Goal: Task Accomplishment & Management: Use online tool/utility

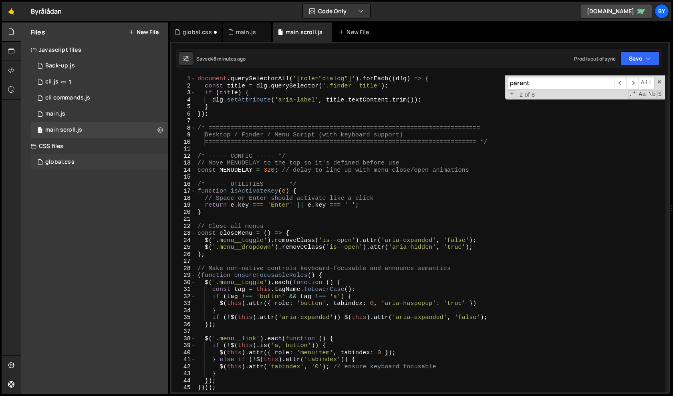
click at [94, 160] on div "global.css 0" at bounding box center [100, 162] width 138 height 16
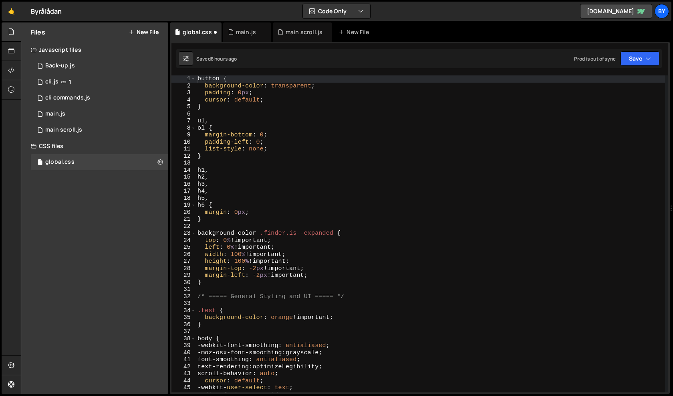
scroll to position [8709, 0]
click at [290, 159] on div "button { background-color : transparent ; padding : 0 px ; cursor : default ; }…" at bounding box center [430, 240] width 469 height 331
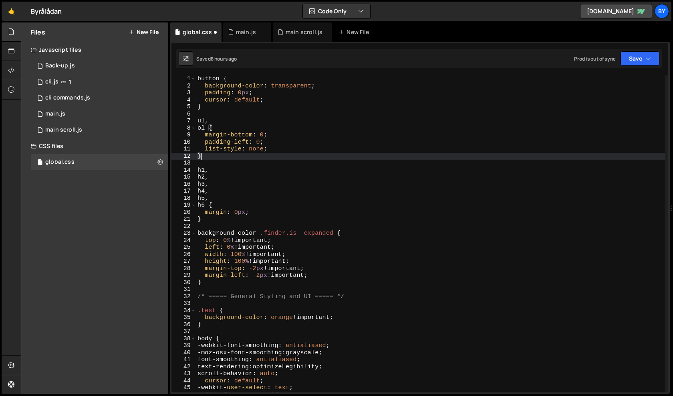
click at [299, 246] on div "button { background-color : transparent ; padding : 0 px ; cursor : default ; }…" at bounding box center [430, 240] width 469 height 331
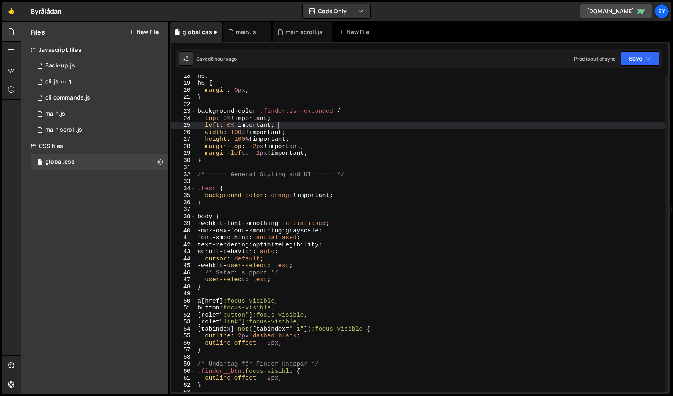
scroll to position [124, 0]
click at [246, 154] on div "h5 , h6 { margin : 0 px ; } background-color .finder.is--expanded { top : 0 % !…" at bounding box center [430, 236] width 469 height 331
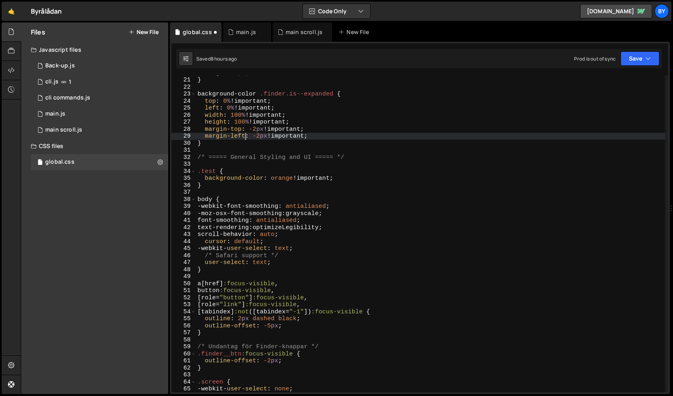
scroll to position [139, 0]
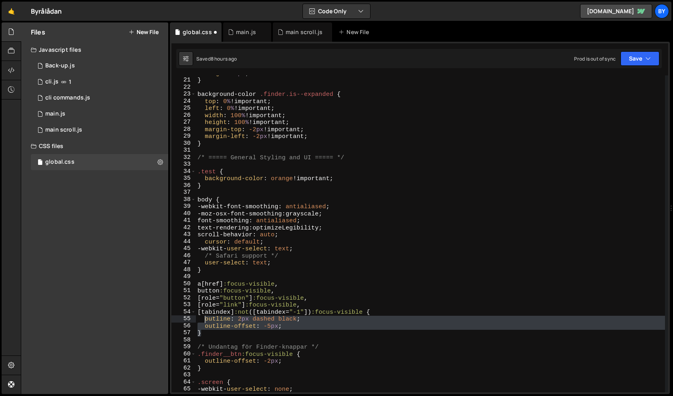
drag, startPoint x: 296, startPoint y: 332, endPoint x: 203, endPoint y: 322, distance: 93.5
click at [203, 322] on div "margin : 0 px ; } background-color .finder.is--expanded { top : 0 % !important …" at bounding box center [430, 235] width 469 height 331
click at [257, 335] on div "margin : 0 px ; } background-color .finder.is--expanded { top : 0 % !important …" at bounding box center [430, 233] width 469 height 317
drag, startPoint x: 285, startPoint y: 330, endPoint x: 201, endPoint y: 321, distance: 84.6
click at [201, 321] on div "margin : 0 px ; } background-color .finder.is--expanded { top : 0 % !important …" at bounding box center [430, 235] width 469 height 331
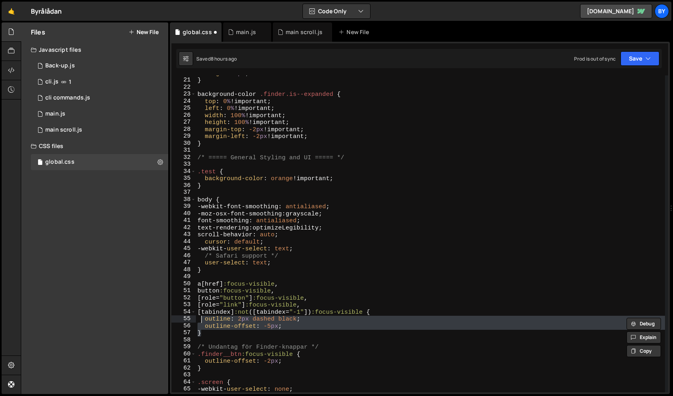
paste textarea "f"
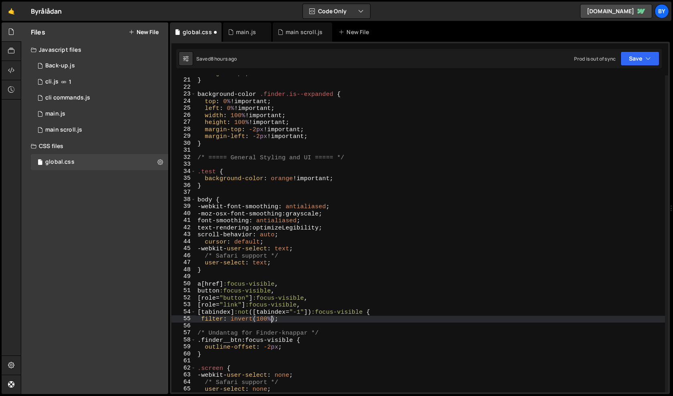
scroll to position [0, 4]
click at [411, 241] on div "margin : 0 px ; } background-color .finder.is--expanded { top : 0 % !important …" at bounding box center [430, 235] width 469 height 331
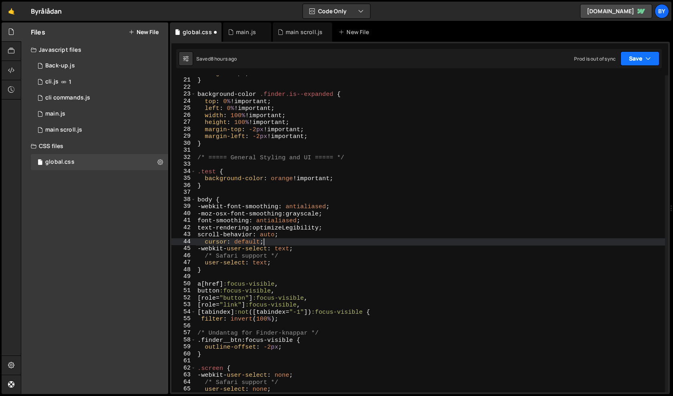
click at [644, 57] on button "Save" at bounding box center [640, 58] width 39 height 14
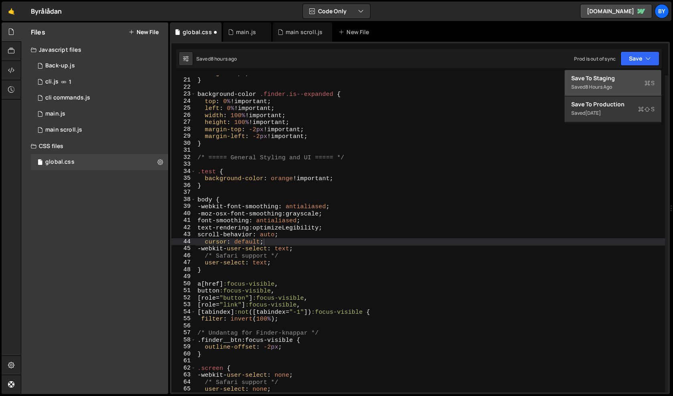
click at [633, 70] on button "Save to Staging S Saved 8 hours ago" at bounding box center [613, 83] width 96 height 26
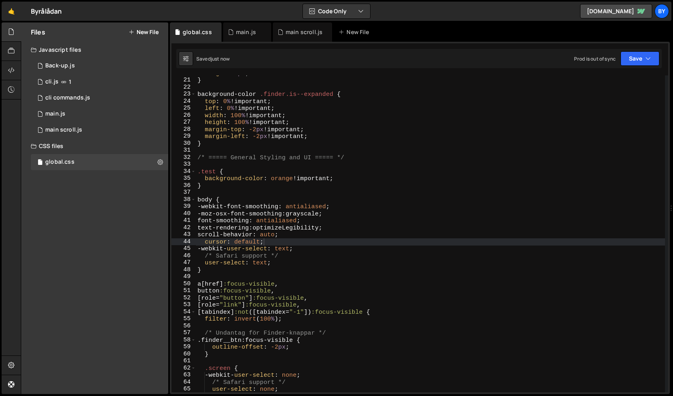
type textarea "filter: invert(100%);"
click at [289, 321] on div "margin : 0 px ; } background-color .finder.is--expanded { top : 0 % !important …" at bounding box center [430, 235] width 469 height 331
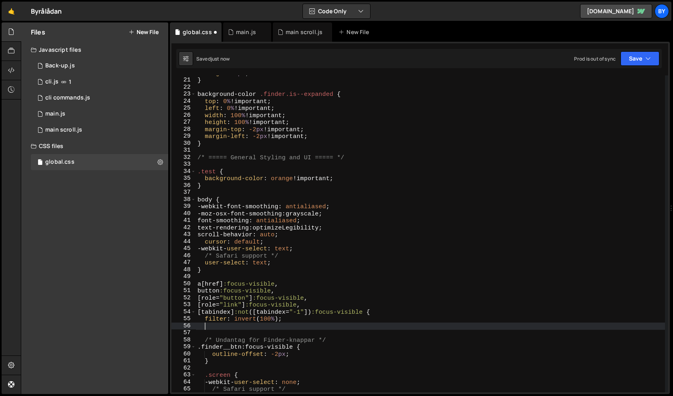
scroll to position [0, 0]
click at [643, 59] on button "Save" at bounding box center [640, 58] width 39 height 14
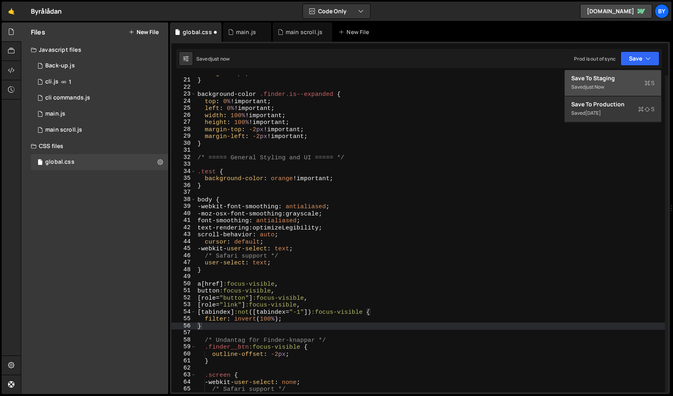
click at [633, 86] on div "Saved just now" at bounding box center [613, 87] width 83 height 10
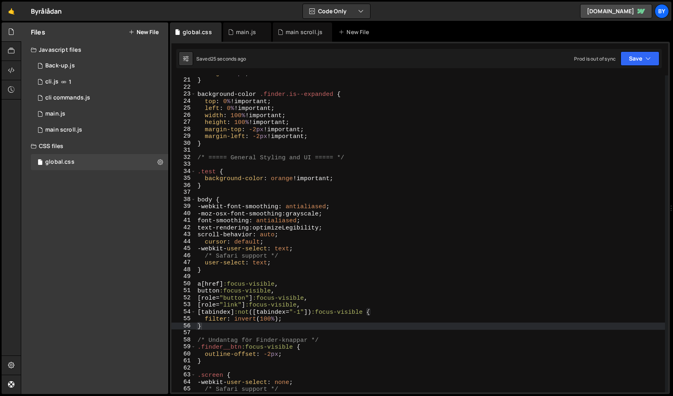
type textarea "filter: invert(100%);"
click at [295, 319] on div "margin : 0 px ; } background-color .finder.is--expanded { top : 0 % !important …" at bounding box center [430, 235] width 469 height 331
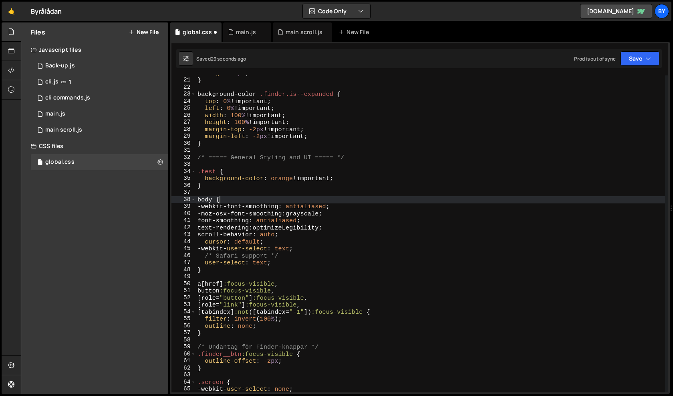
click at [433, 198] on div "margin : 0 px ; } background-color .finder.is--expanded { top : 0 % !important …" at bounding box center [430, 235] width 469 height 331
click at [645, 56] on button "Save" at bounding box center [640, 58] width 39 height 14
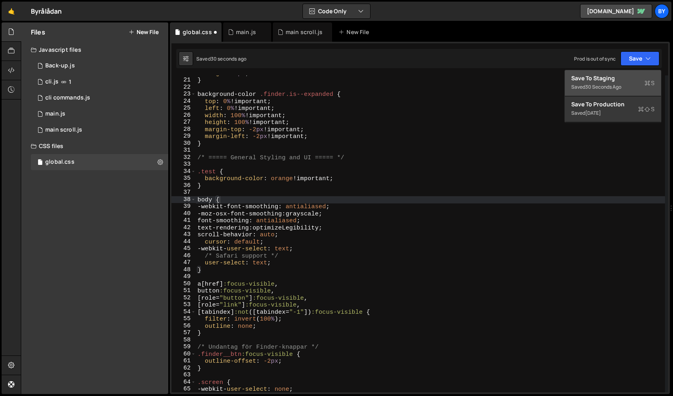
click at [627, 83] on div "Saved 30 seconds ago" at bounding box center [613, 87] width 83 height 10
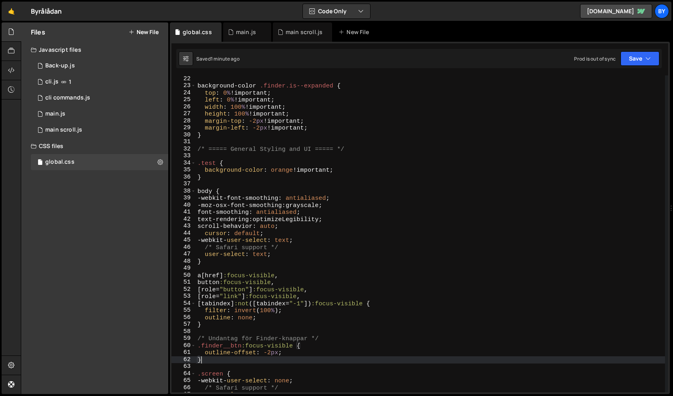
scroll to position [0, 0]
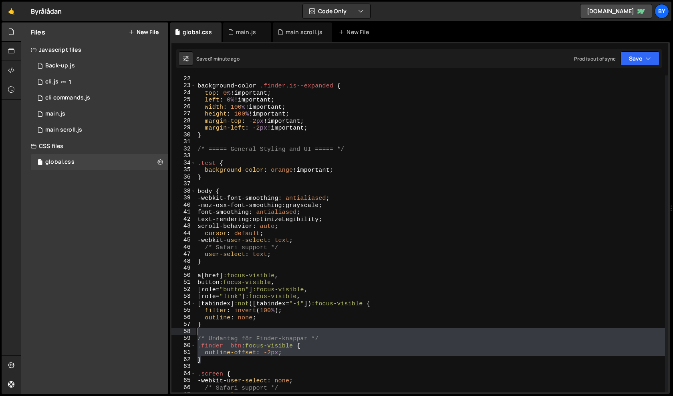
drag, startPoint x: 221, startPoint y: 358, endPoint x: 196, endPoint y: 335, distance: 33.5
click at [196, 335] on div "background-color .finder.is--expanded { top : 0 % !important ; left : 0 % !impo…" at bounding box center [430, 240] width 469 height 331
type textarea "/* Undantag för Finder-knappar */"
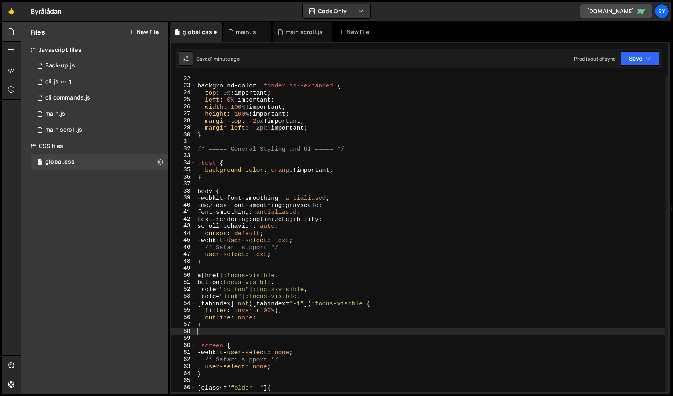
click at [374, 323] on div "background-color .finder.is--expanded { top : 0 % !important ; left : 0 % !impo…" at bounding box center [430, 240] width 469 height 331
type textarea "}"
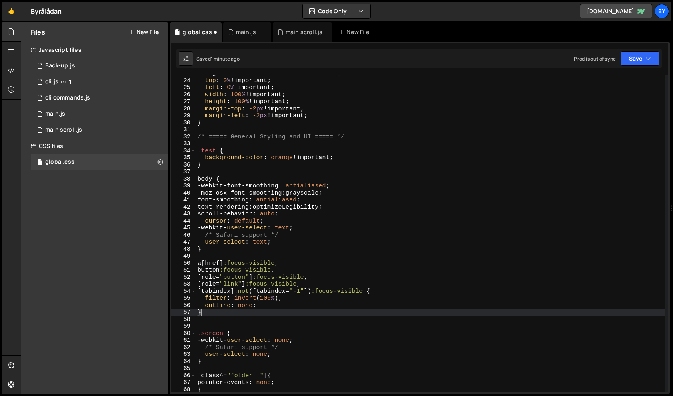
scroll to position [160, 0]
click at [644, 61] on button "Save" at bounding box center [640, 58] width 39 height 14
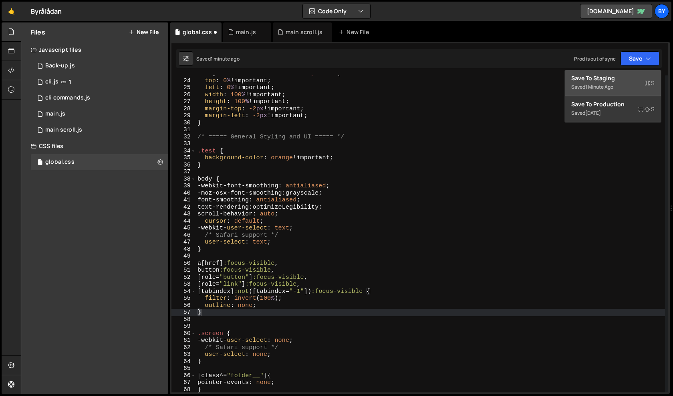
click at [627, 82] on div "Save to Staging S" at bounding box center [613, 78] width 83 height 8
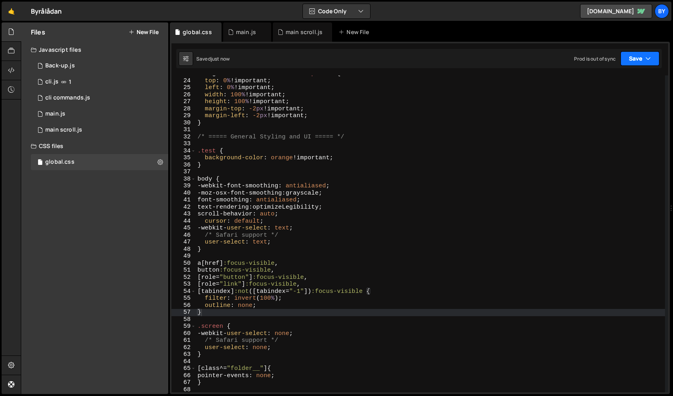
click at [643, 59] on button "Save" at bounding box center [640, 58] width 39 height 14
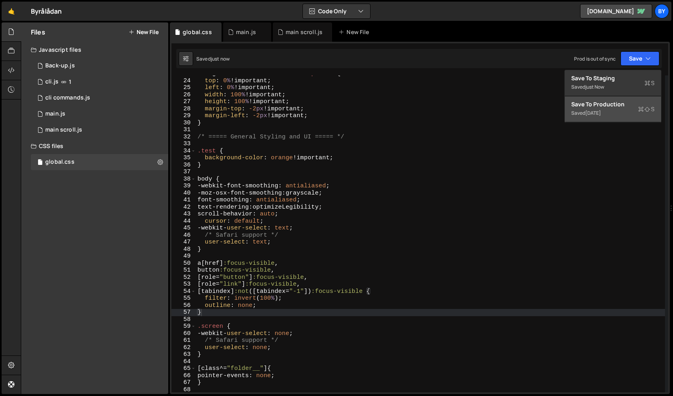
click at [629, 105] on div "Save to Production S" at bounding box center [613, 104] width 83 height 8
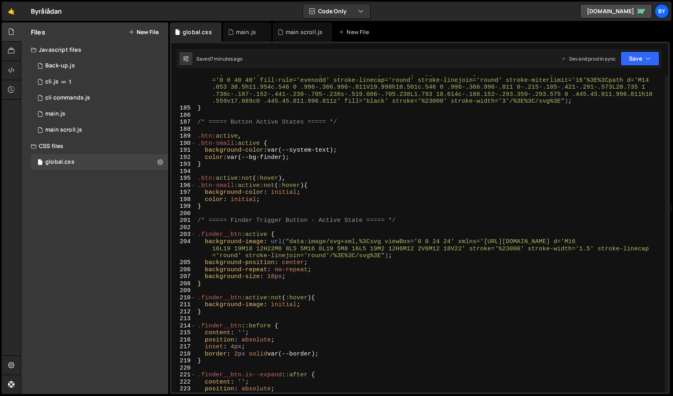
scroll to position [1311, 0]
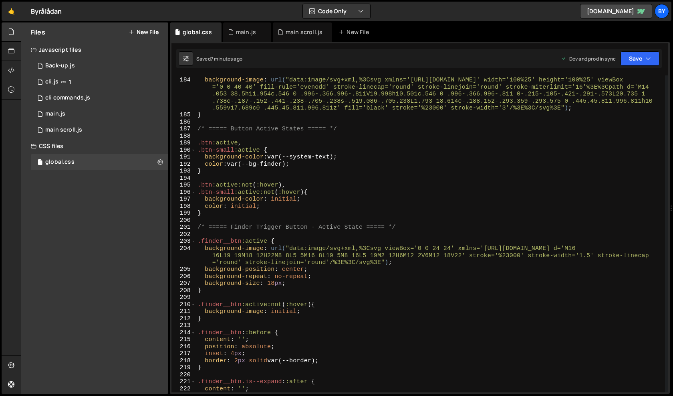
click at [249, 171] on div ".finder__scroll-arrow :active { background-image : url( "data:image/svg+xml,%3C…" at bounding box center [430, 234] width 469 height 331
